Goal: Use online tool/utility: Utilize a website feature to perform a specific function

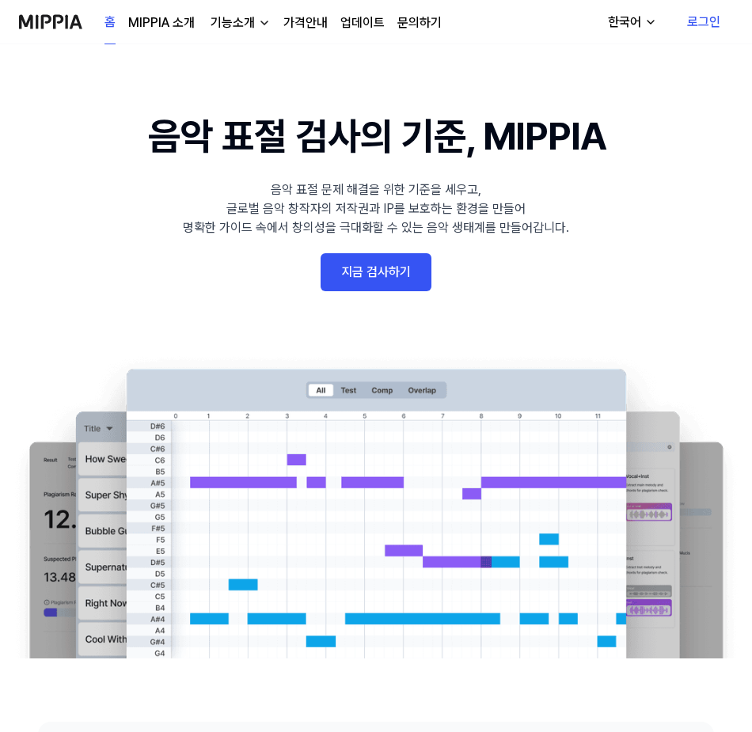
click at [371, 246] on 배너 "음악 표절 검사의 기준, MIPPIA 음악 표절 문제 해결을 위한 기준을 세우고, 글로벌 음악 창작자의 저작권과 IP를 보호하는 환경을 만들어…" at bounding box center [376, 383] width 752 height 551
click at [368, 262] on link "지금 검사하기" at bounding box center [376, 272] width 111 height 38
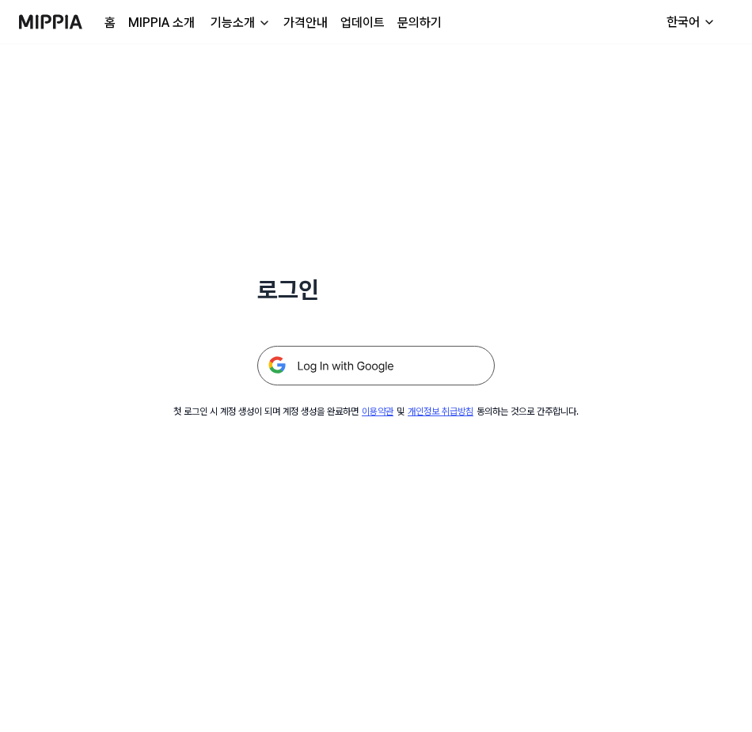
click at [365, 358] on img at bounding box center [376, 366] width 238 height 40
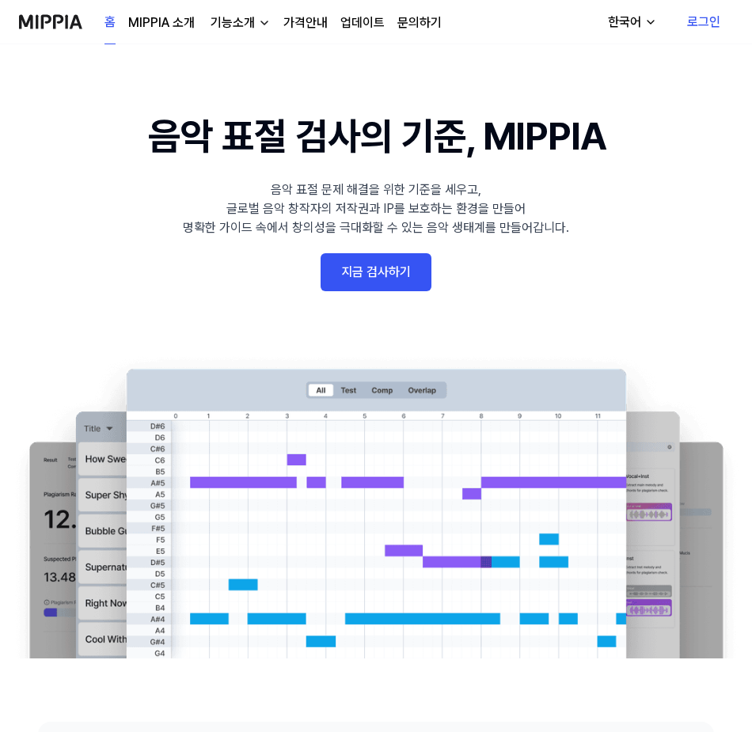
click at [376, 249] on 배너 "음악 표절 검사의 기준, MIPPIA 음악 표절 문제 해결을 위한 기준을 세우고, 글로벌 음악 창작자의 저작권과 IP를 보호하는 환경을 만들어…" at bounding box center [376, 383] width 752 height 551
click at [364, 272] on link "지금 검사하기" at bounding box center [376, 272] width 111 height 38
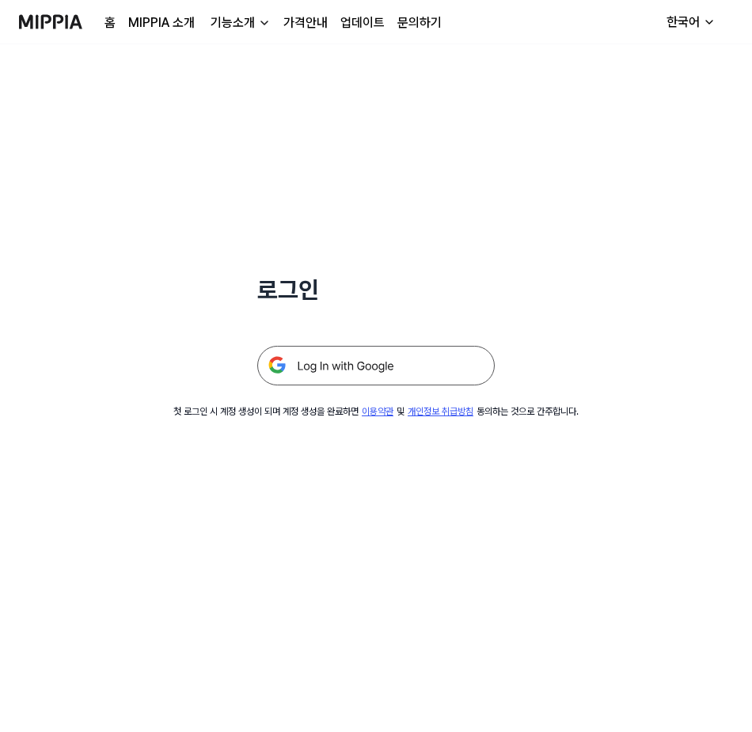
click at [341, 381] on img at bounding box center [376, 366] width 238 height 40
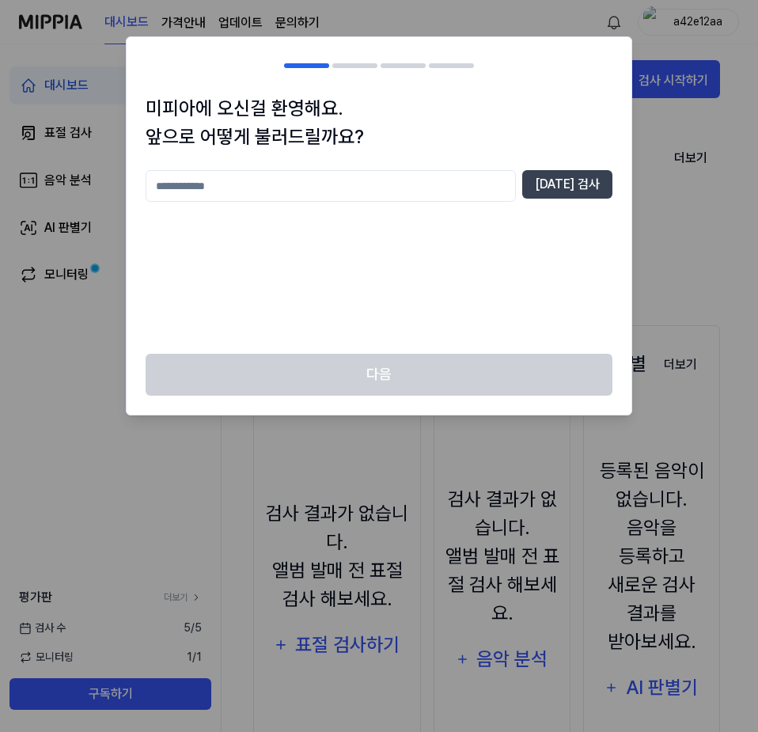
click at [468, 193] on input "text" at bounding box center [331, 186] width 371 height 32
type input "*"
type input "***"
click at [576, 168] on div "미피아에 오신걸 환영해요. 앞으로 어떻게 불러드릴까요? *** [DATE] 검사" at bounding box center [379, 224] width 505 height 260
click at [573, 177] on button "[DATE] 검사" at bounding box center [568, 184] width 90 height 29
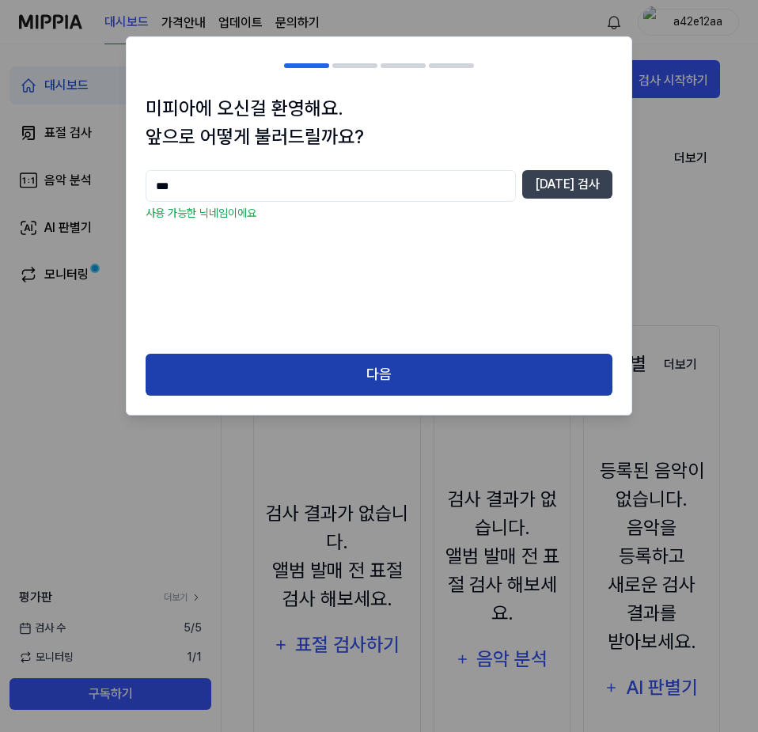
click at [435, 379] on button "다음" at bounding box center [379, 375] width 467 height 42
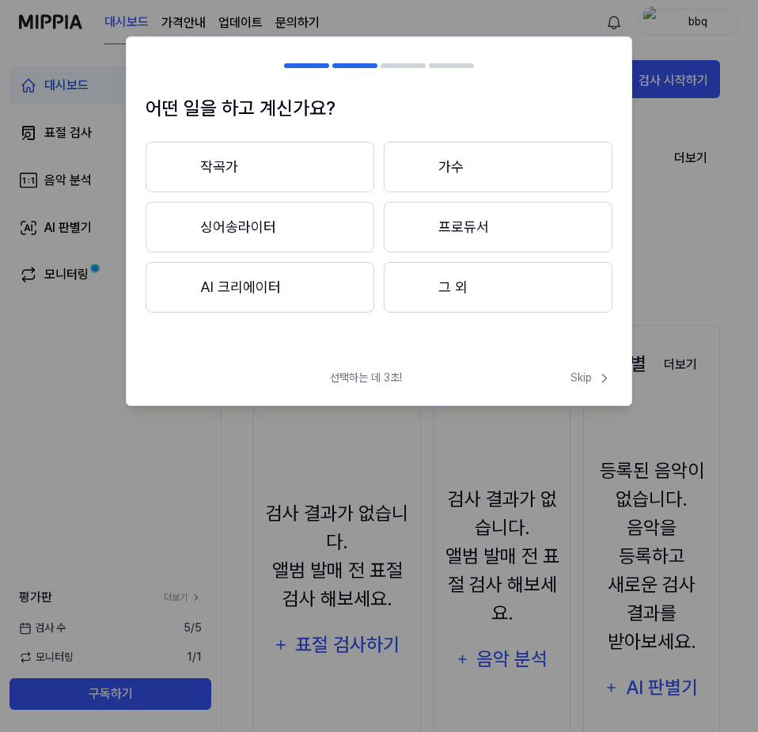
click at [505, 295] on button "그 외" at bounding box center [498, 287] width 229 height 51
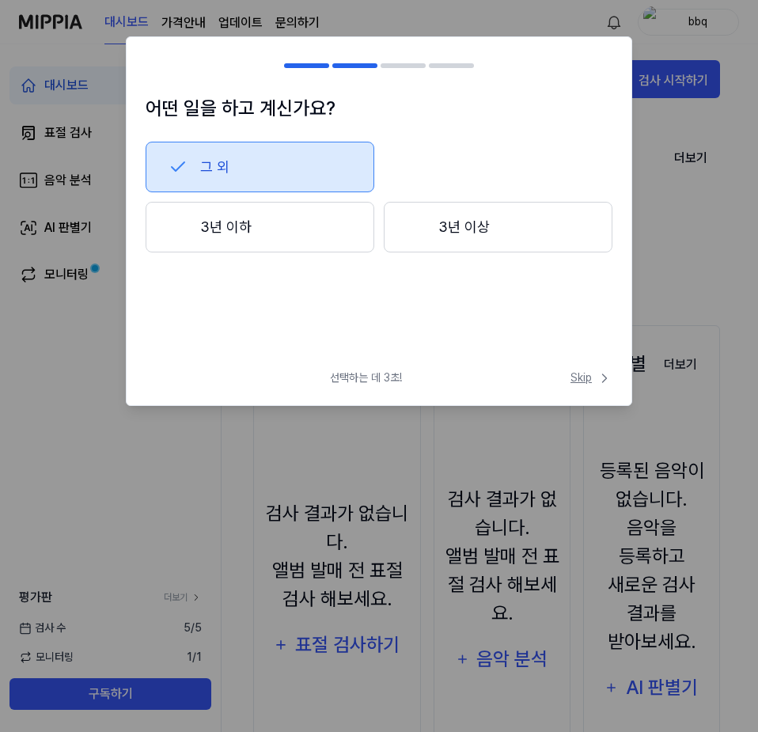
click at [584, 374] on span "Skip" at bounding box center [592, 378] width 42 height 17
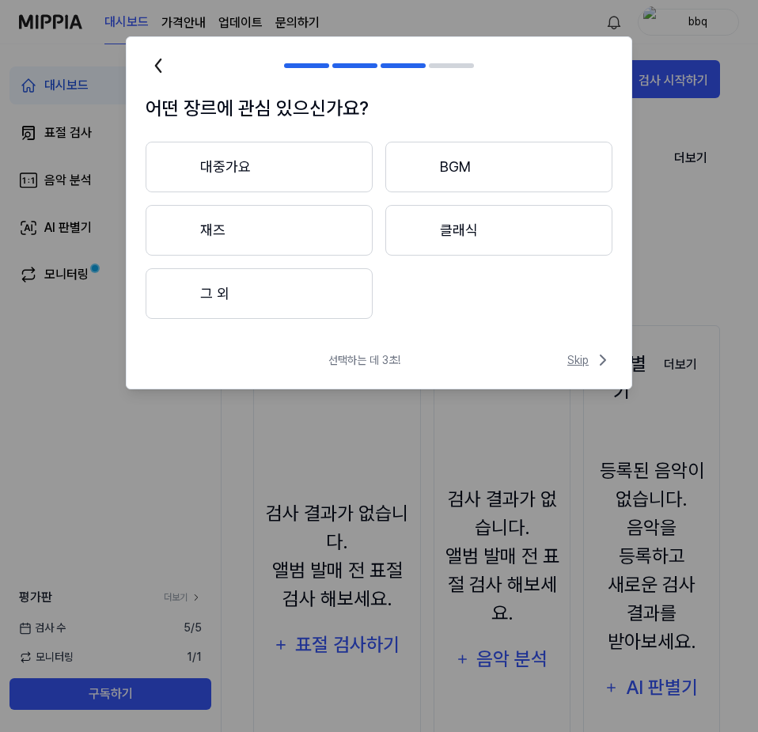
click at [591, 363] on span "Skip" at bounding box center [590, 360] width 45 height 19
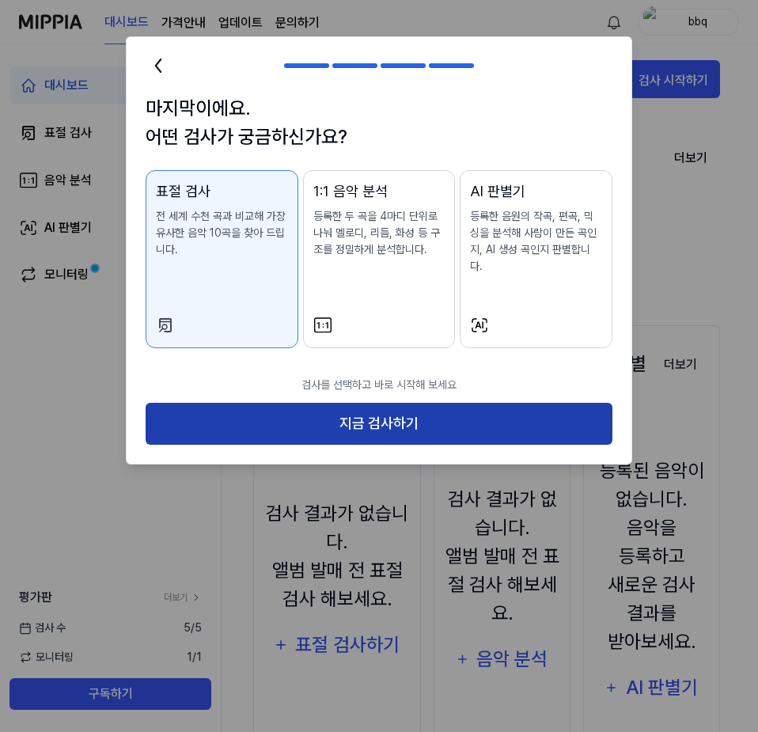
click at [461, 403] on button "지금 검사하기" at bounding box center [379, 424] width 467 height 42
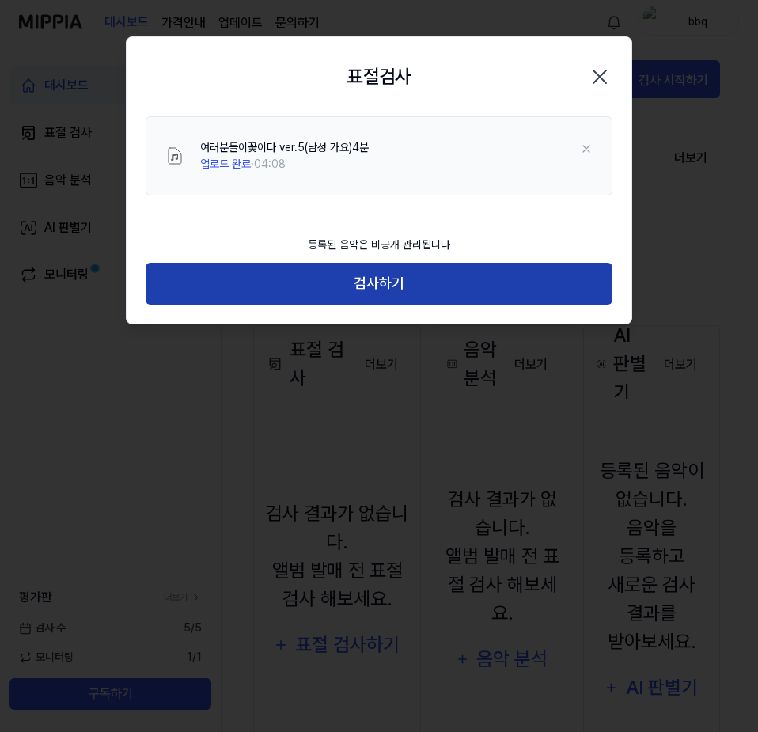
click at [450, 290] on button "검사하기" at bounding box center [379, 284] width 467 height 42
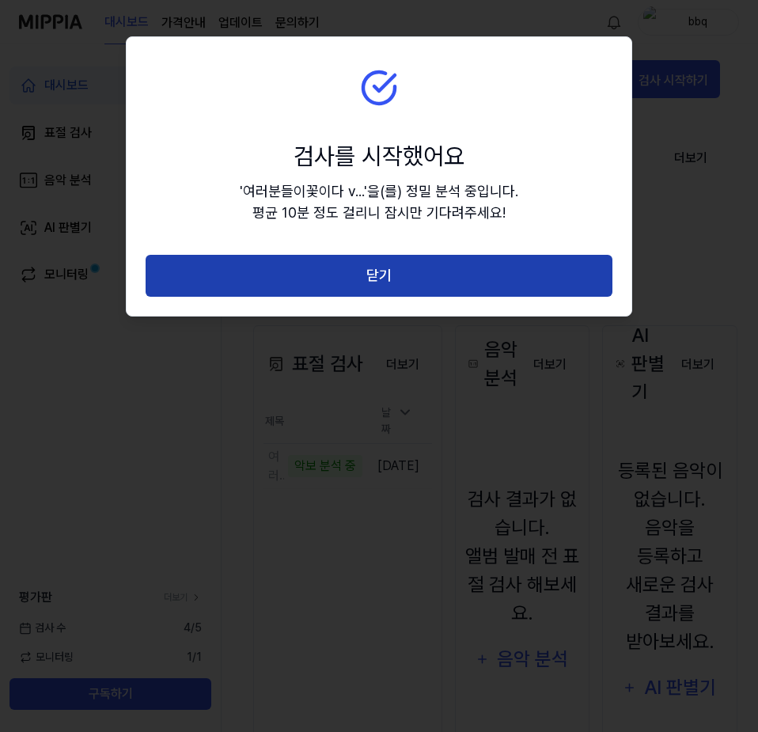
click at [256, 268] on button "닫기" at bounding box center [379, 276] width 467 height 42
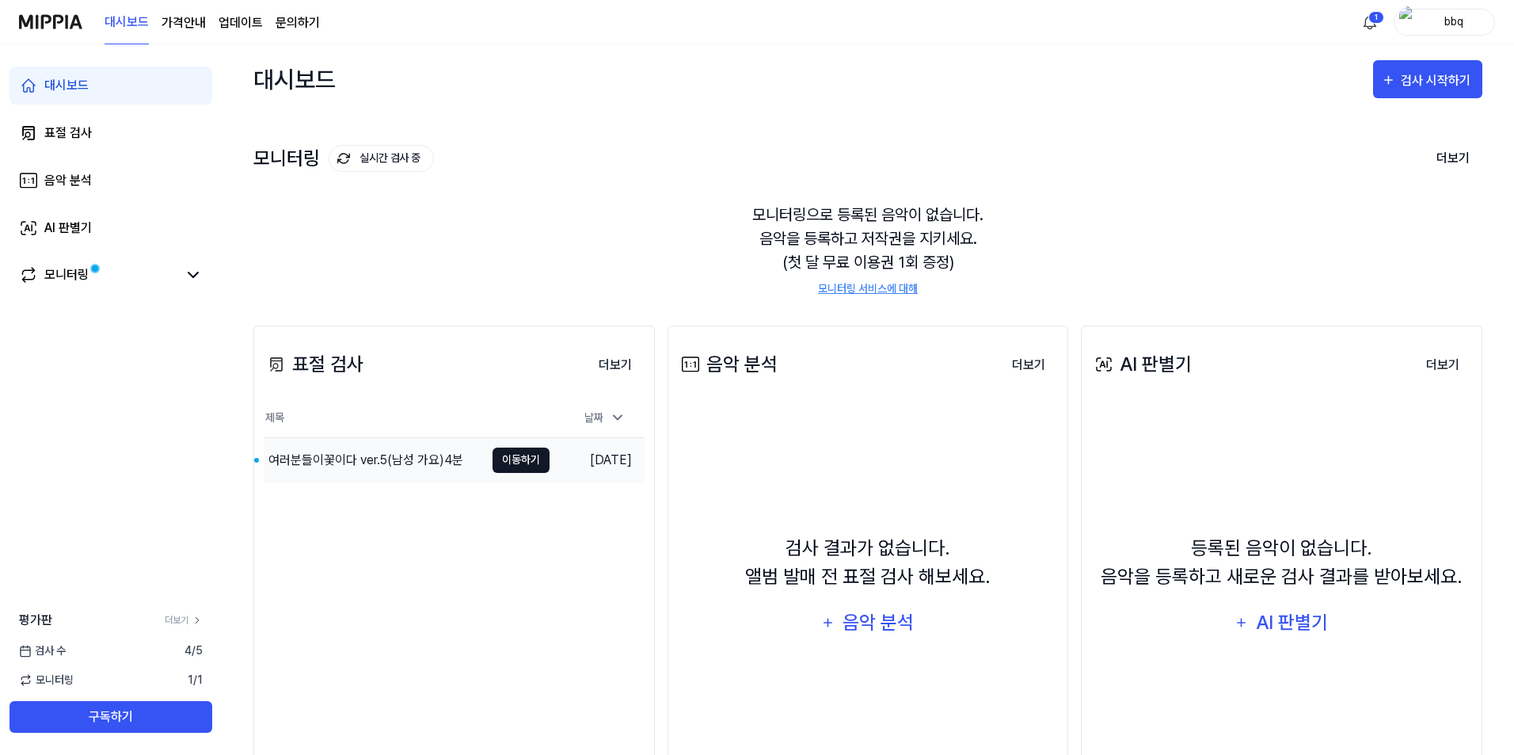
click at [492, 465] on button "이동하기" at bounding box center [520, 459] width 57 height 25
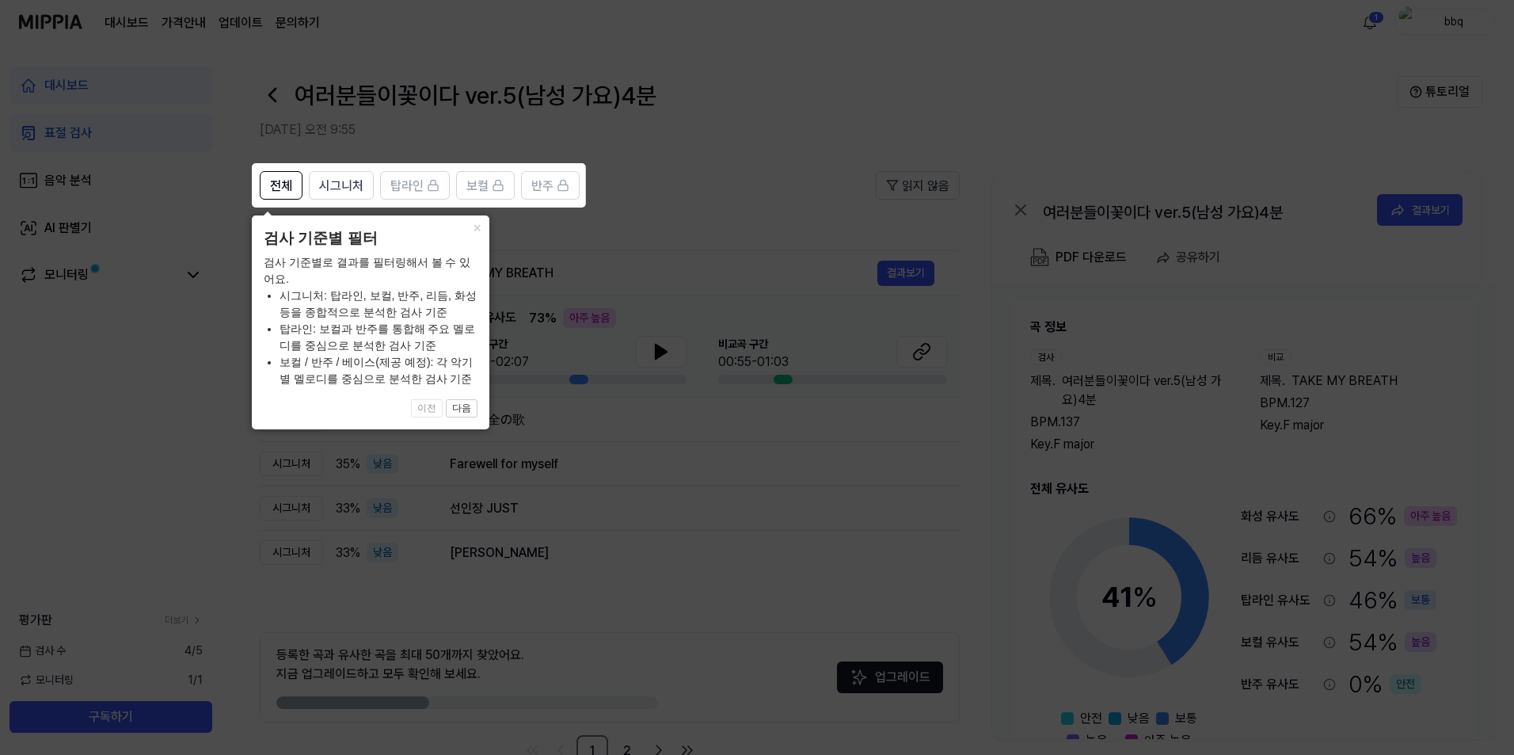
click at [758, 152] on icon at bounding box center [760, 377] width 1520 height 755
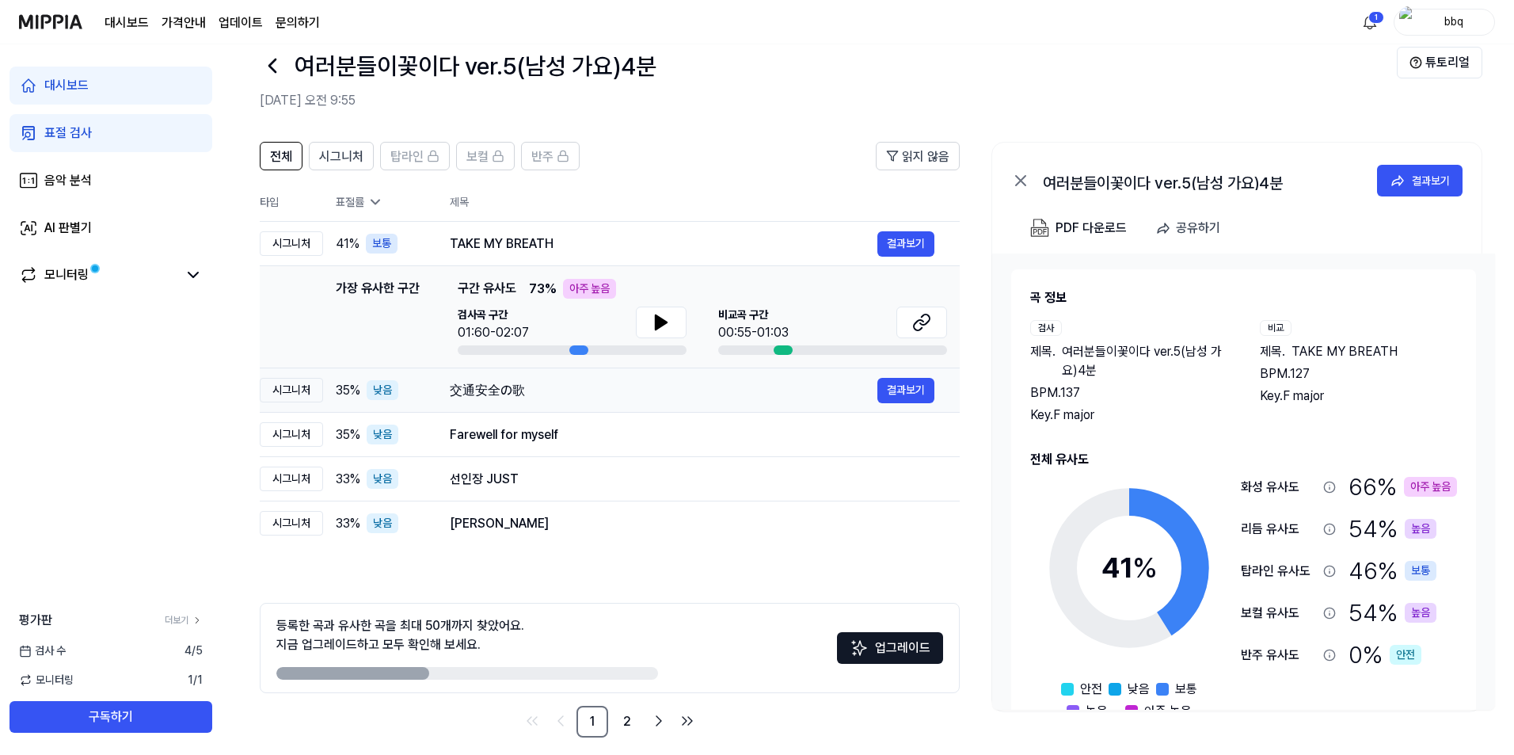
scroll to position [44, 0]
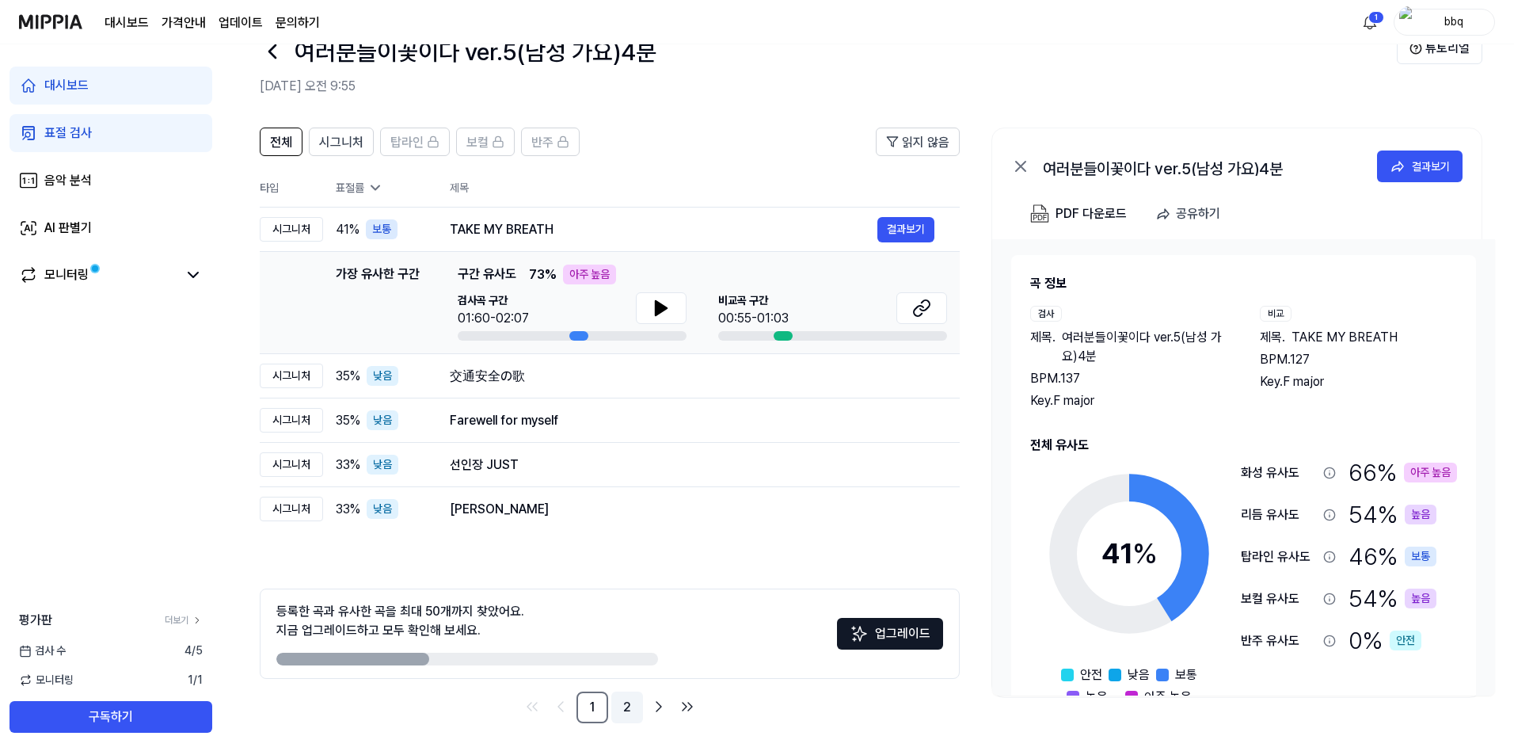
click at [615, 712] on link "2" at bounding box center [627, 707] width 32 height 32
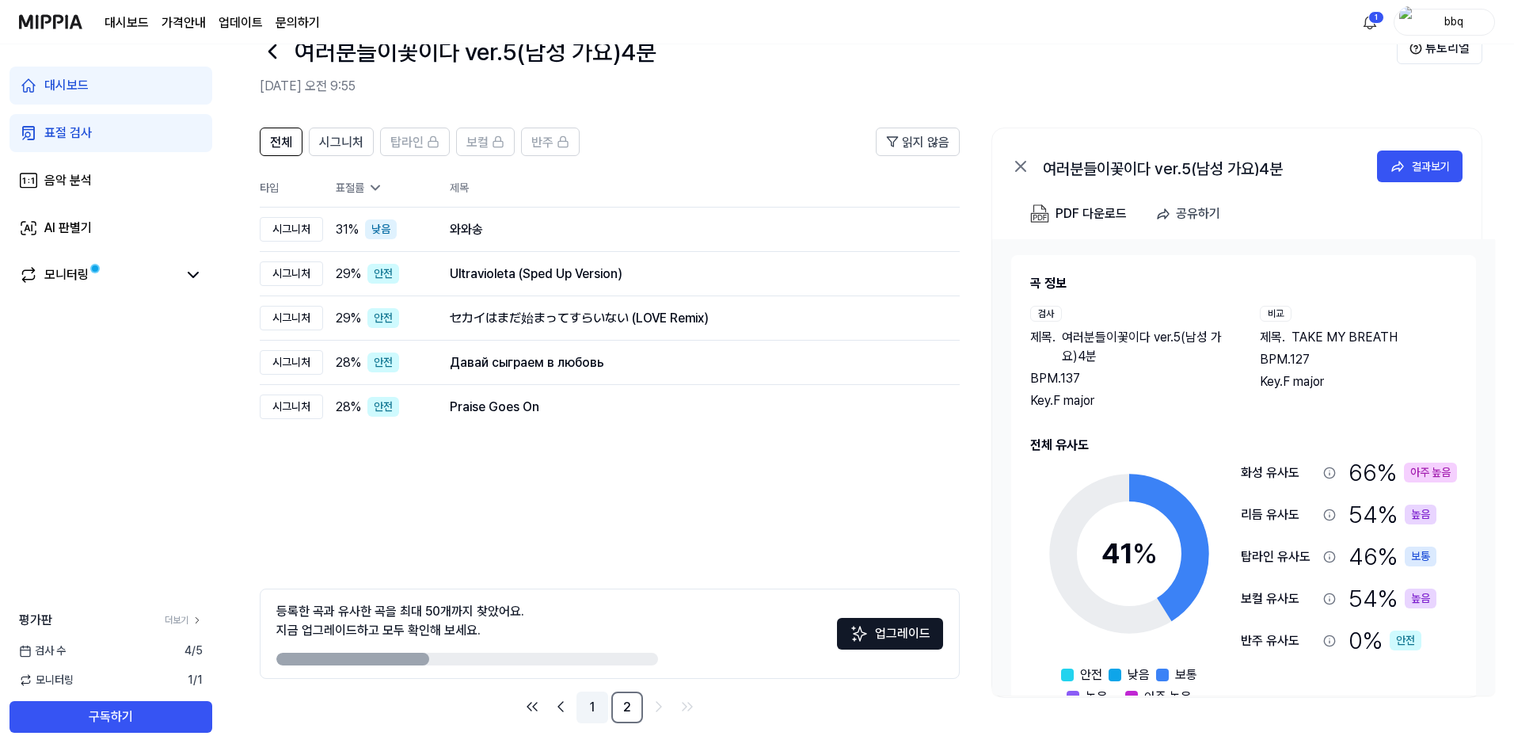
click at [602, 713] on link "1" at bounding box center [592, 707] width 32 height 32
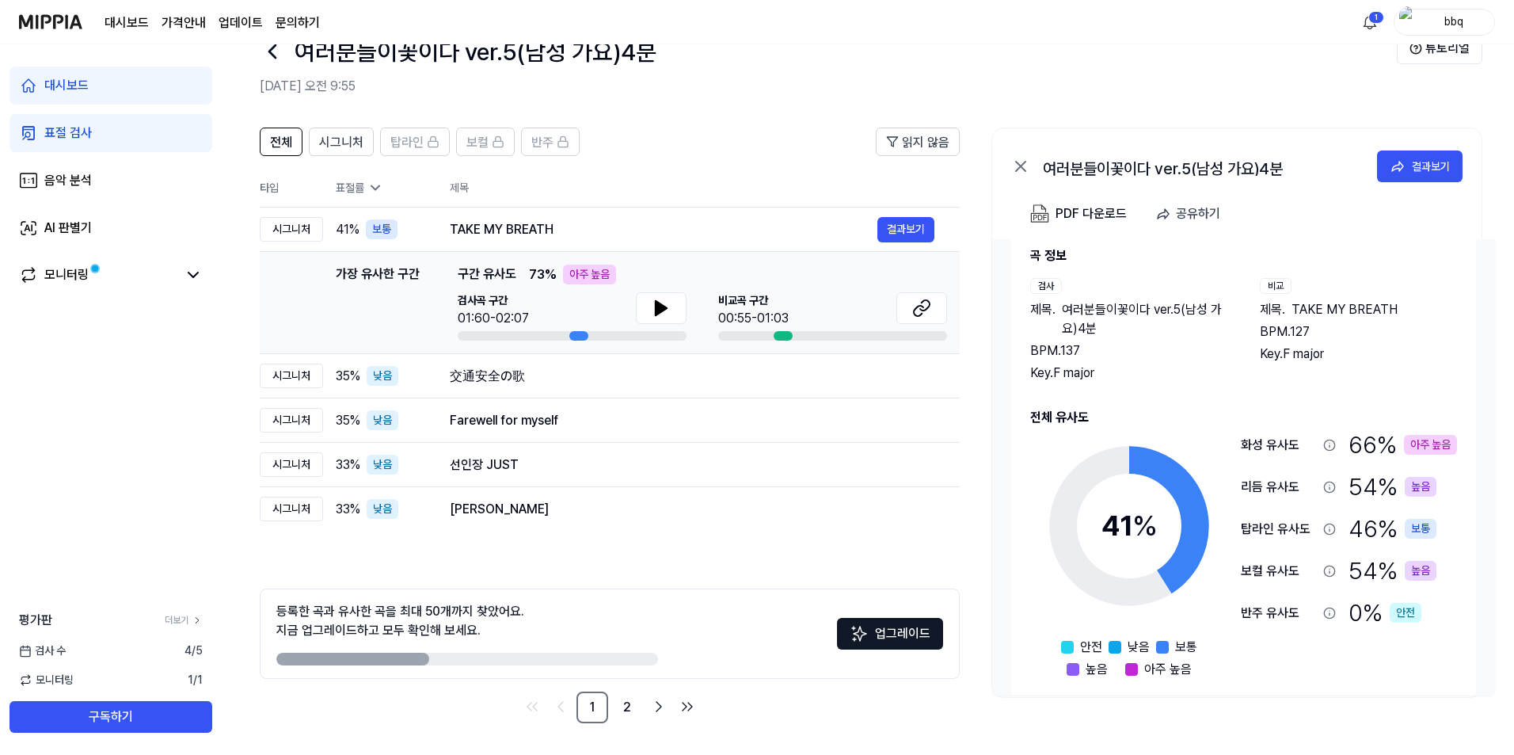
scroll to position [46, 0]
